Goal: Find specific fact: Find specific fact

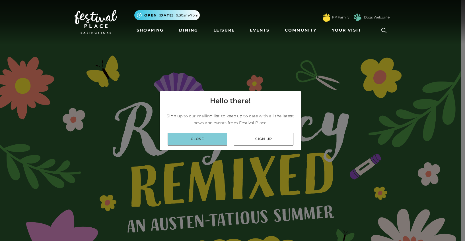
click at [199, 142] on link "Close" at bounding box center [198, 139] width 60 height 13
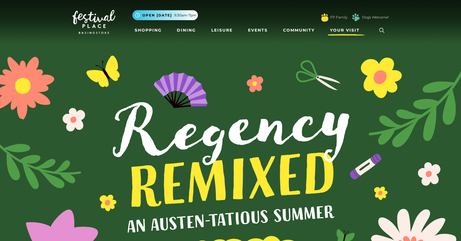
click at [345, 34] on link "Your Visit" at bounding box center [346, 30] width 37 height 11
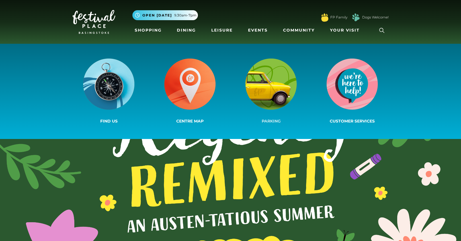
click at [280, 85] on img at bounding box center [270, 84] width 51 height 51
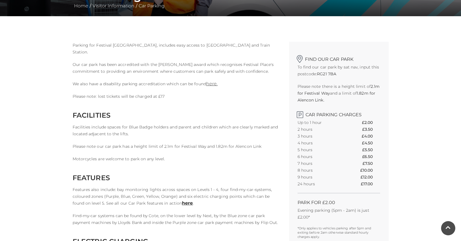
scroll to position [114, 0]
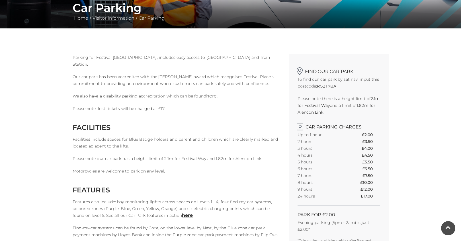
click at [323, 85] on strong "RG21 7BA" at bounding box center [326, 86] width 19 height 5
drag, startPoint x: 323, startPoint y: 85, endPoint x: 329, endPoint y: 85, distance: 6.0
click at [329, 85] on strong "RG21 7BA" at bounding box center [326, 86] width 19 height 5
